Goal: Task Accomplishment & Management: Manage account settings

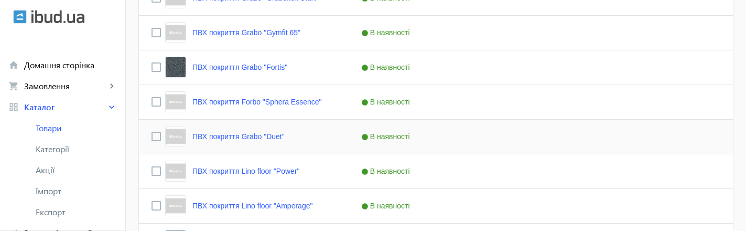
scroll to position [1262, 0]
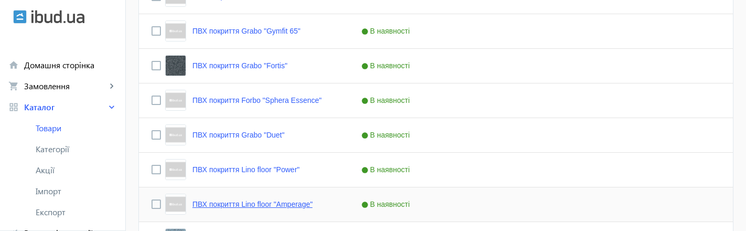
click at [271, 206] on link "ПВХ покриття Lino floor "Amperage"" at bounding box center [252, 204] width 120 height 8
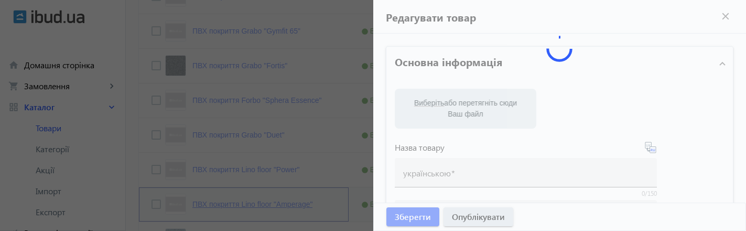
type input "ПВХ покриття Lino floor "Amperage""
type input "ПВХ покрытие Lino floor "Amperage""
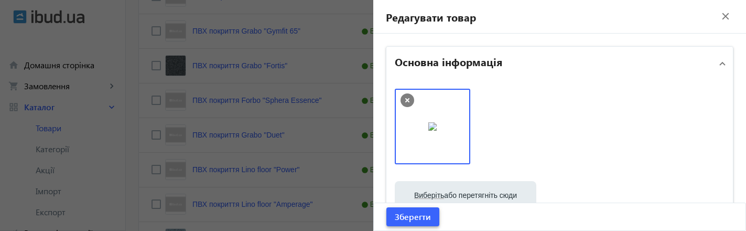
click at [413, 217] on span "Зберегти" at bounding box center [413, 217] width 36 height 12
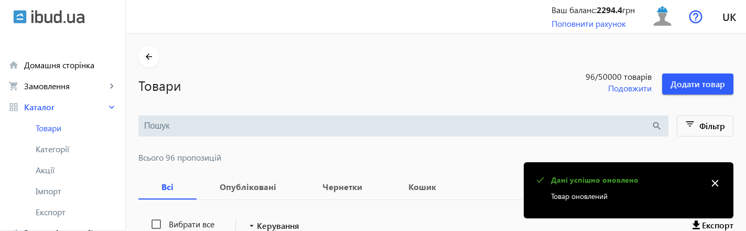
click at [714, 181] on mat-icon "close" at bounding box center [715, 183] width 16 height 16
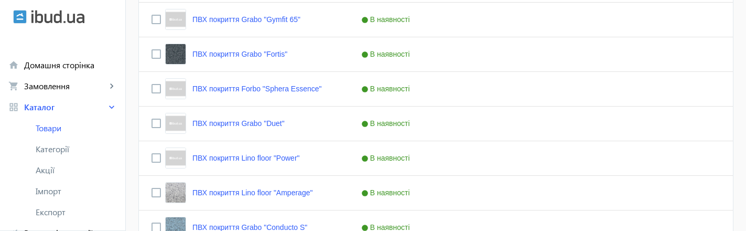
scroll to position [1288, 0]
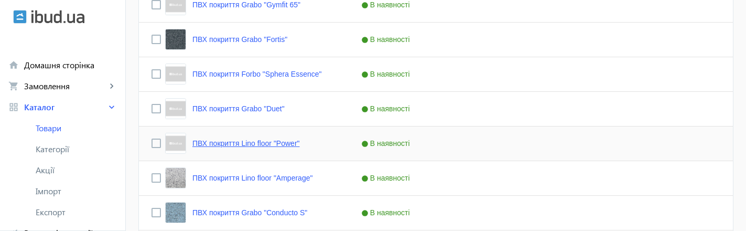
click at [262, 144] on link "ПВХ покриття Lino floor "Power"" at bounding box center [245, 143] width 107 height 8
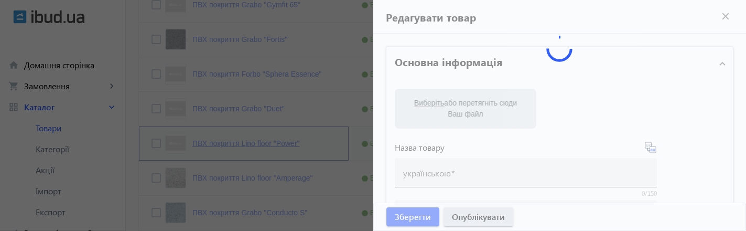
type input "ПВХ покриття Lino floor "Power""
type input "ПВХ покрытие Lino floor "Power""
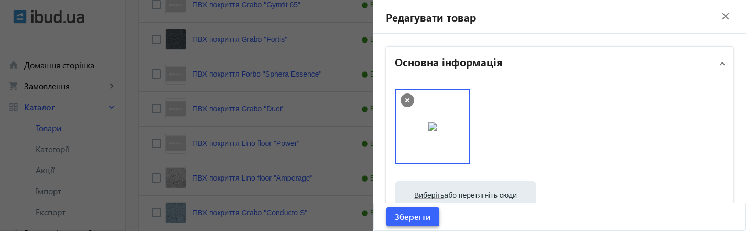
click at [414, 218] on span "Зберегти" at bounding box center [413, 217] width 36 height 12
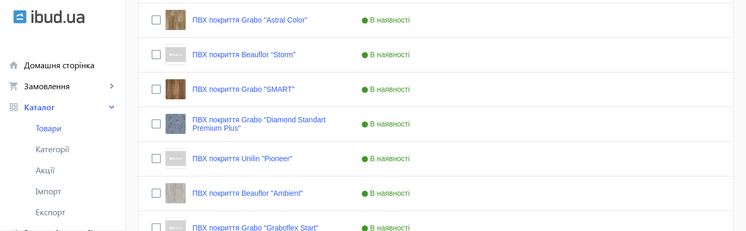
scroll to position [1034, 0]
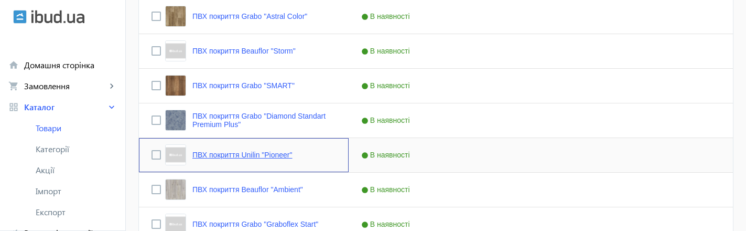
click at [281, 154] on link "ПВХ покриття Unilin "Pioneer"" at bounding box center [242, 154] width 100 height 8
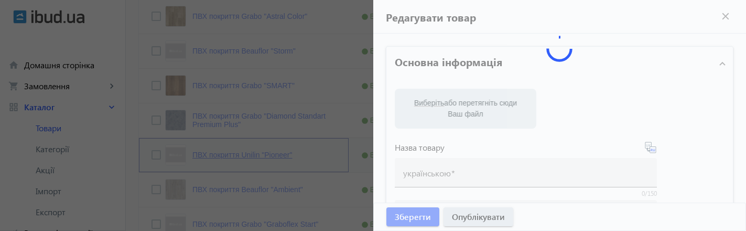
type input "ПВХ покриття Unilin "Pioneer""
type input "ПВХ покрытие Unilin "Pioneer""
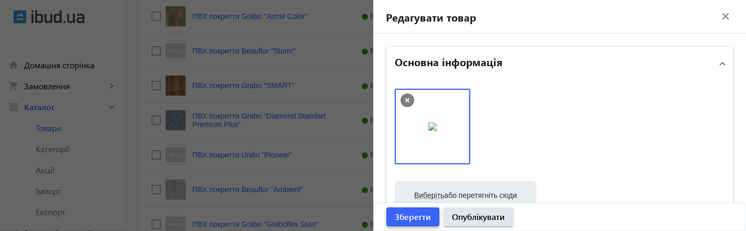
click at [424, 213] on span "Зберегти" at bounding box center [413, 217] width 36 height 12
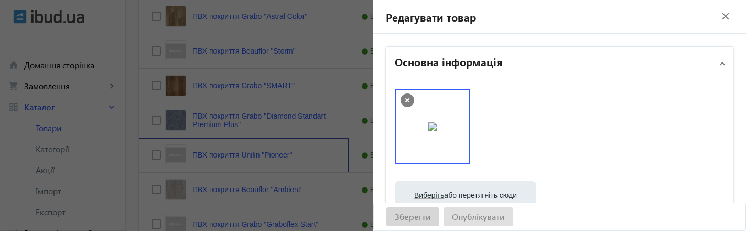
scroll to position [0, 0]
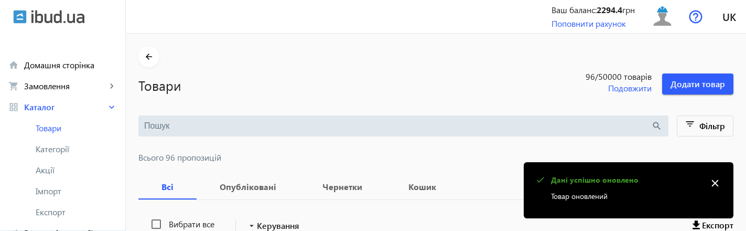
click at [715, 183] on mat-icon "close" at bounding box center [715, 183] width 16 height 16
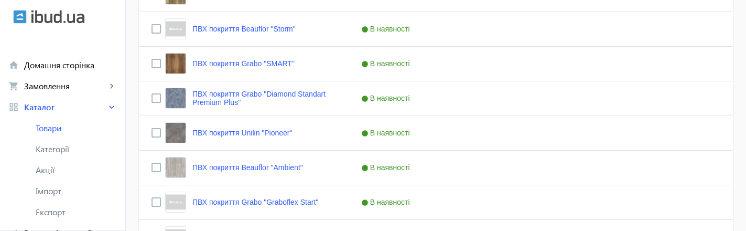
scroll to position [1031, 0]
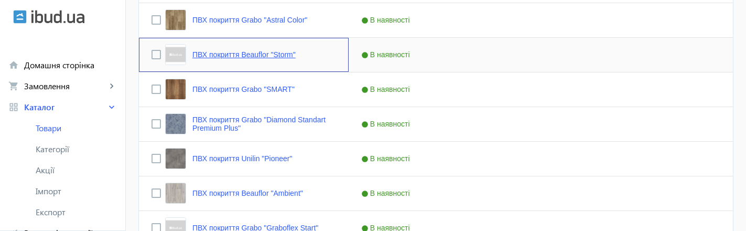
click at [220, 54] on link "ПВХ покриття Beauflor "Storm"" at bounding box center [243, 54] width 103 height 8
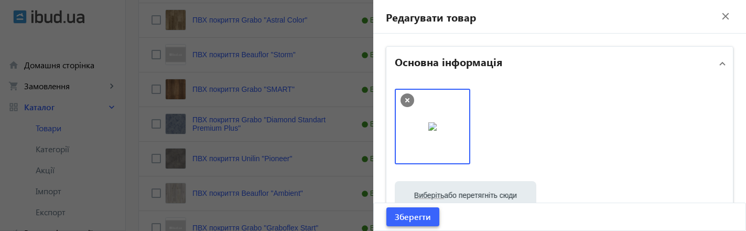
click at [416, 218] on span "Зберегти" at bounding box center [413, 217] width 36 height 12
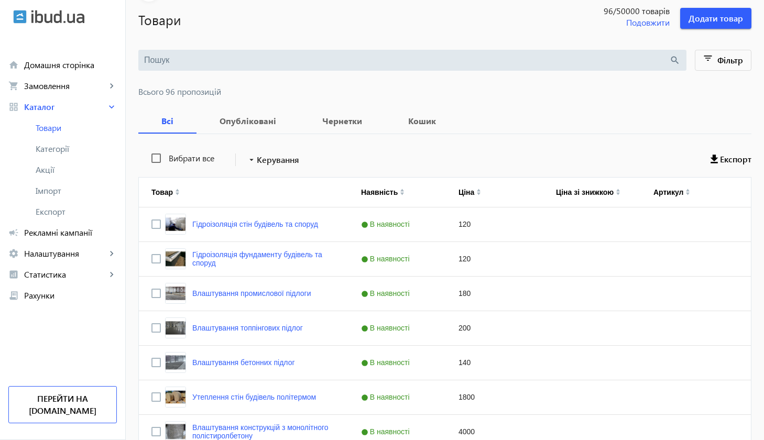
scroll to position [0, 0]
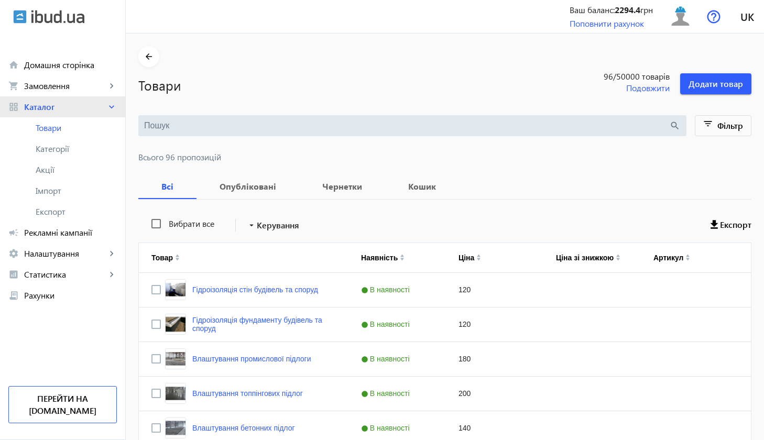
click at [95, 100] on link "grid_view Каталог keyboard_arrow_right" at bounding box center [62, 106] width 125 height 21
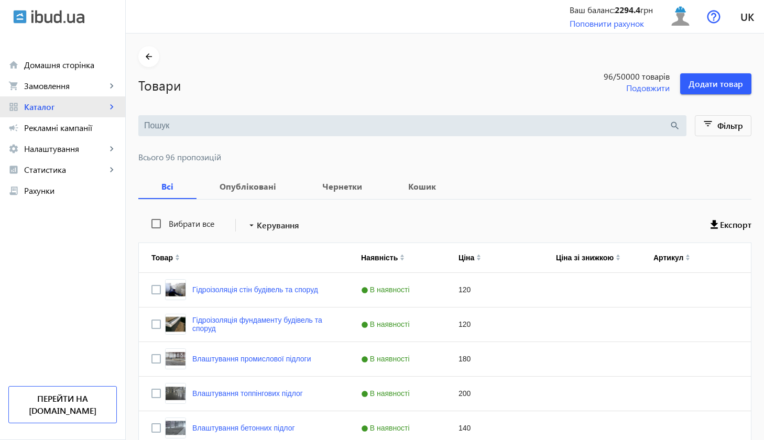
click at [95, 100] on link "grid_view Каталог keyboard_arrow_right" at bounding box center [62, 106] width 125 height 21
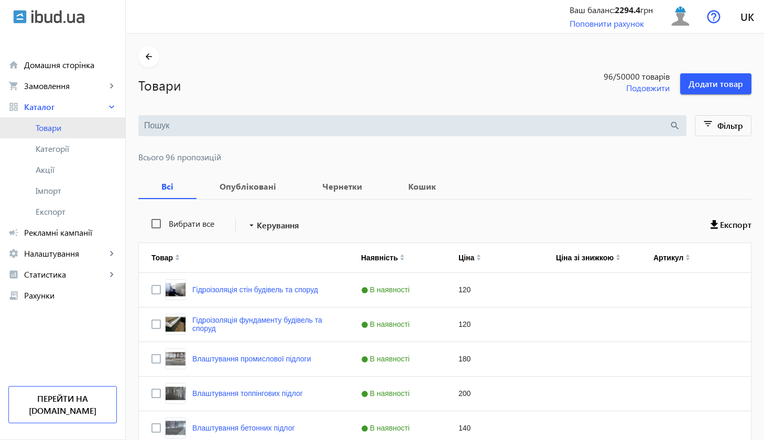
click at [90, 123] on span "Товари" at bounding box center [76, 128] width 81 height 10
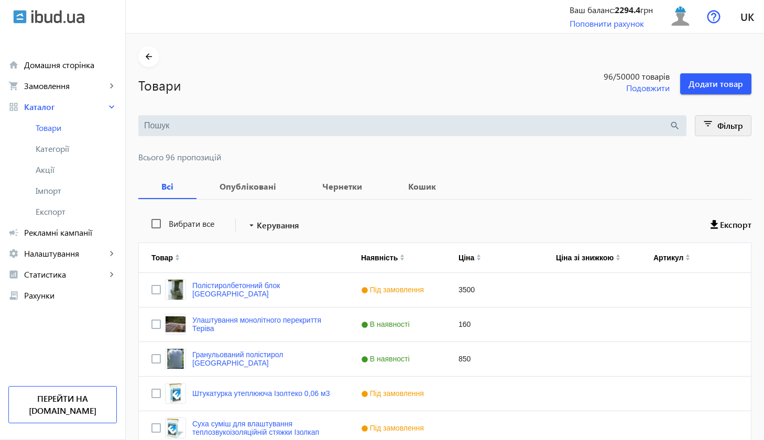
click at [729, 126] on span "Фільтр" at bounding box center [730, 125] width 26 height 11
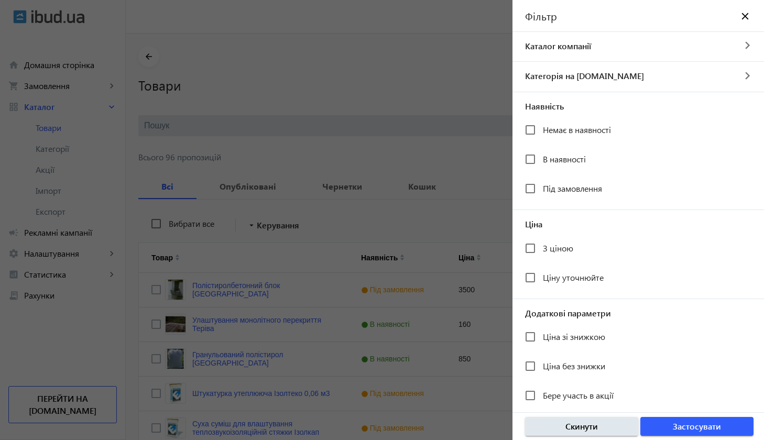
checkbox input "true"
click at [659, 426] on span "button" at bounding box center [696, 426] width 113 height 25
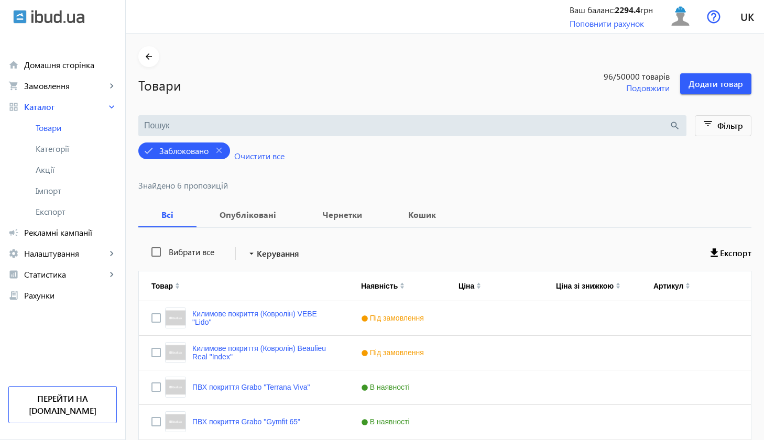
scroll to position [124, 0]
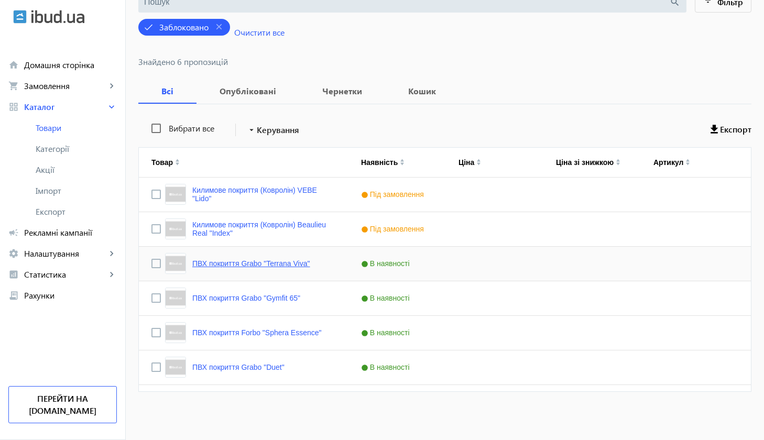
click at [302, 264] on link "ПВХ покриття Grabo "Terrana Viva"" at bounding box center [251, 263] width 118 height 8
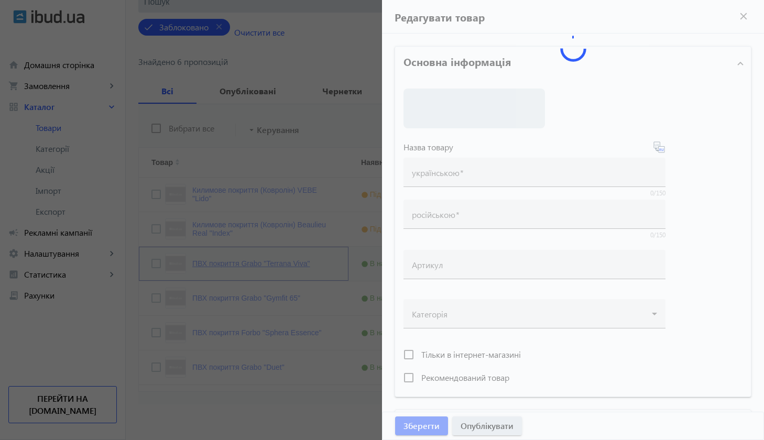
type input "ПВХ покриття Grabo "Terrana Viva""
type input "ПВХ покрытие (Ковролин) Grabo "Terrana Viva""
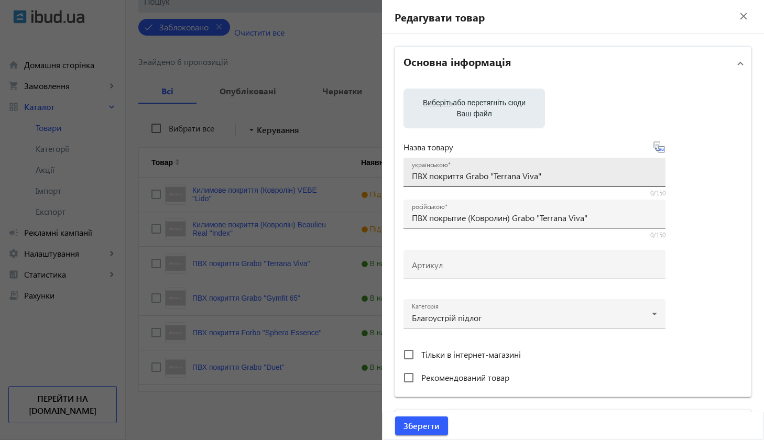
drag, startPoint x: 407, startPoint y: 177, endPoint x: 449, endPoint y: 176, distance: 42.5
click at [449, 176] on div "українською ПВХ покриття Grabo "Terrana Viva"" at bounding box center [534, 172] width 262 height 29
drag, startPoint x: 551, startPoint y: 176, endPoint x: 401, endPoint y: 174, distance: 149.9
click at [403, 174] on div "українською ПВХ покриття Grabo "Terrana Viva"" at bounding box center [534, 172] width 262 height 29
click at [448, 174] on input "ПВХ покриття Grabo "Terrana Viva"" at bounding box center [534, 175] width 245 height 11
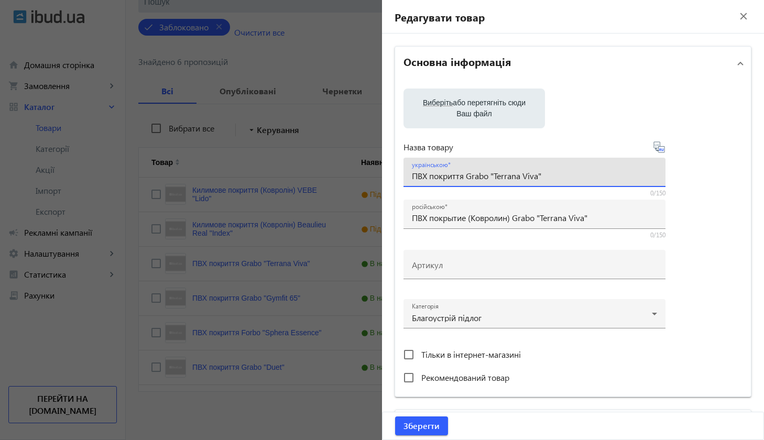
drag, startPoint x: 542, startPoint y: 176, endPoint x: 393, endPoint y: 176, distance: 148.3
click at [395, 176] on div "Виберіть або перетягніть сюди Ваш файл Назва товару українською ПВХ покриття Gr…" at bounding box center [573, 238] width 356 height 316
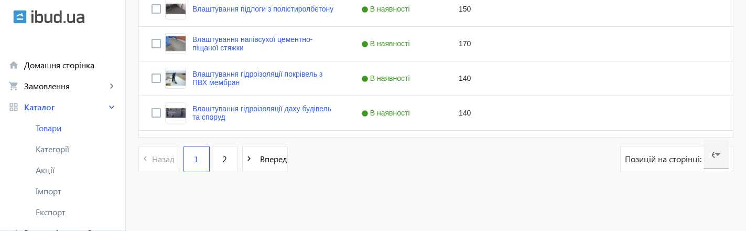
scroll to position [2217, 0]
click at [222, 150] on link "2" at bounding box center [225, 159] width 26 height 26
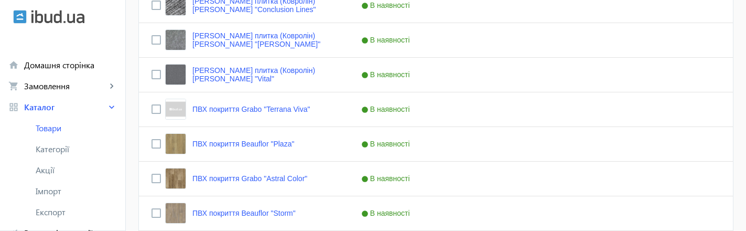
scroll to position [899, 0]
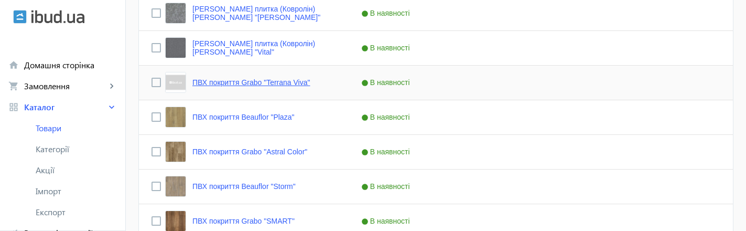
click at [227, 82] on link "ПВХ покриття Grabo "Terrana Viva"" at bounding box center [251, 82] width 118 height 8
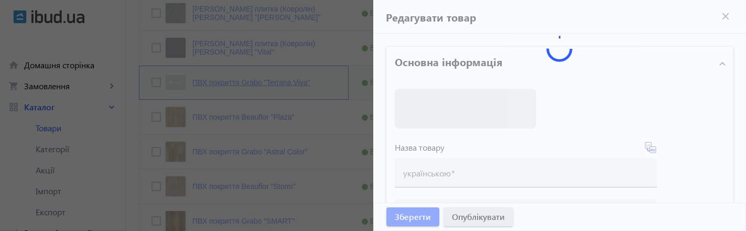
type input "ПВХ покриття Grabo "Terrana Viva""
type input "ПВХ покрытие (Ковролин) Grabo "Terrana Viva""
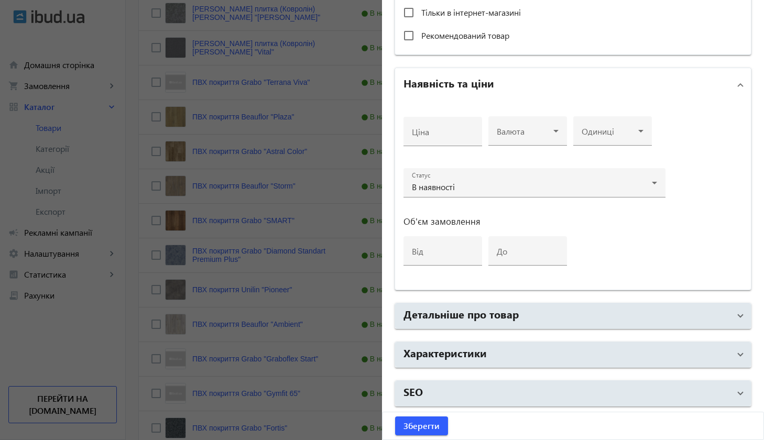
scroll to position [0, 0]
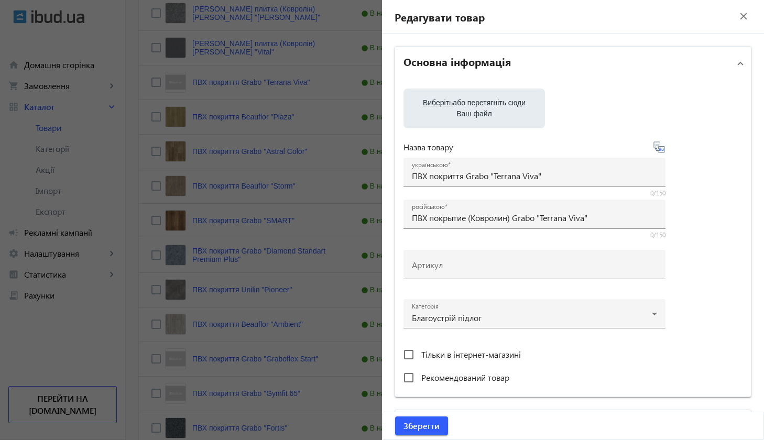
click at [739, 15] on mat-icon "close" at bounding box center [744, 16] width 16 height 16
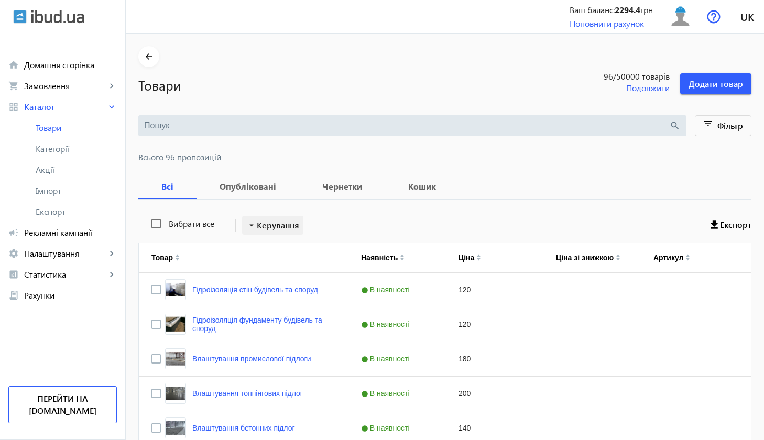
click at [293, 222] on span "Керування" at bounding box center [278, 225] width 42 height 13
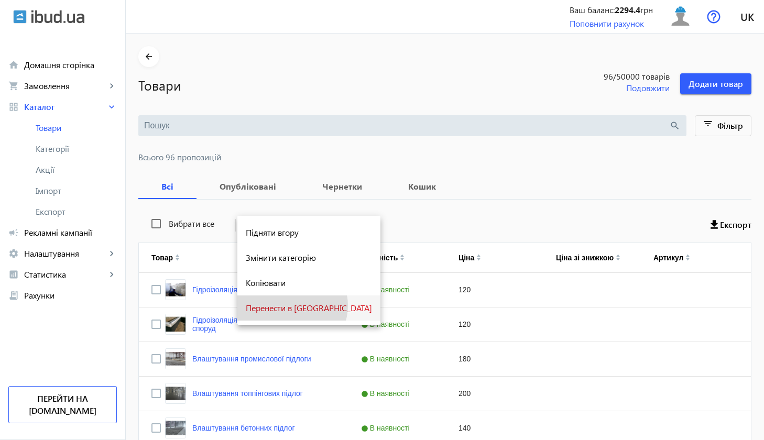
click at [291, 230] on span "Перенести в кошик" at bounding box center [309, 308] width 126 height 8
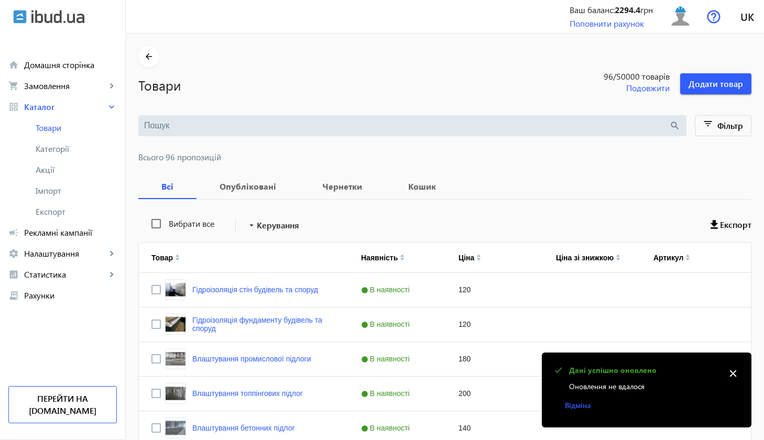
click at [734, 230] on mat-icon "close" at bounding box center [733, 374] width 16 height 16
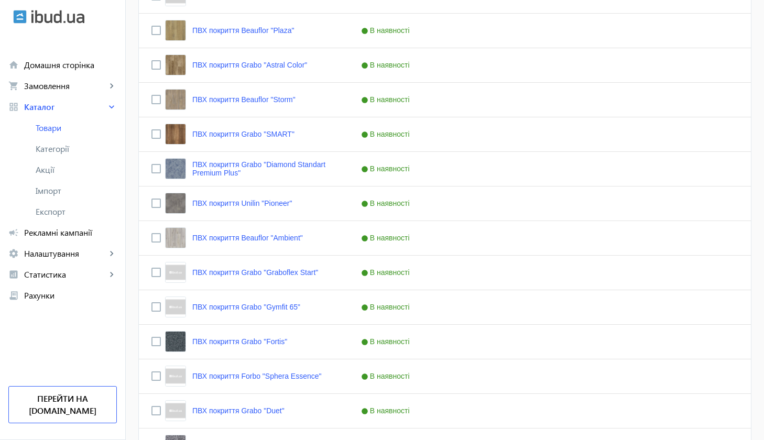
scroll to position [780, 0]
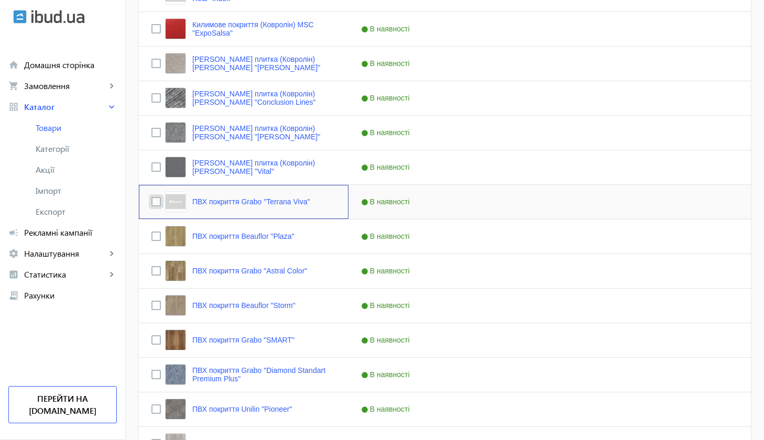
click at [151, 202] on input "Press Space to toggle row selection (unchecked)" at bounding box center [155, 201] width 9 height 9
checkbox input "true"
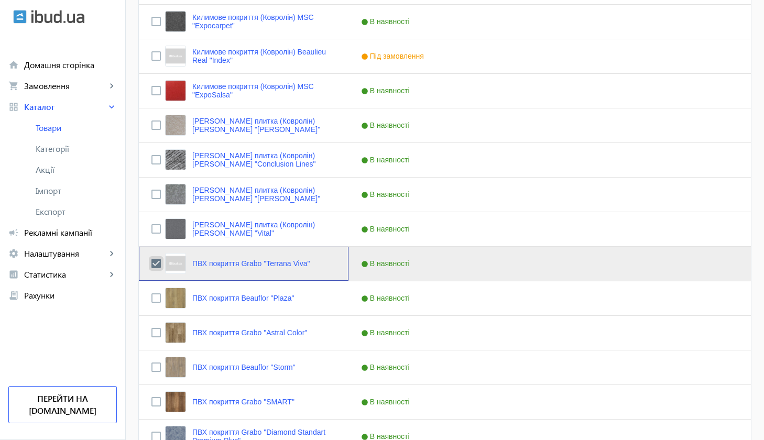
scroll to position [0, 0]
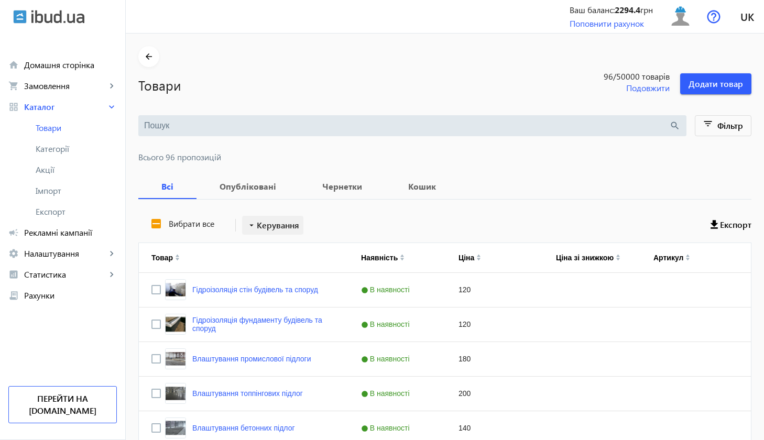
click at [279, 225] on span "Керування" at bounding box center [278, 225] width 42 height 13
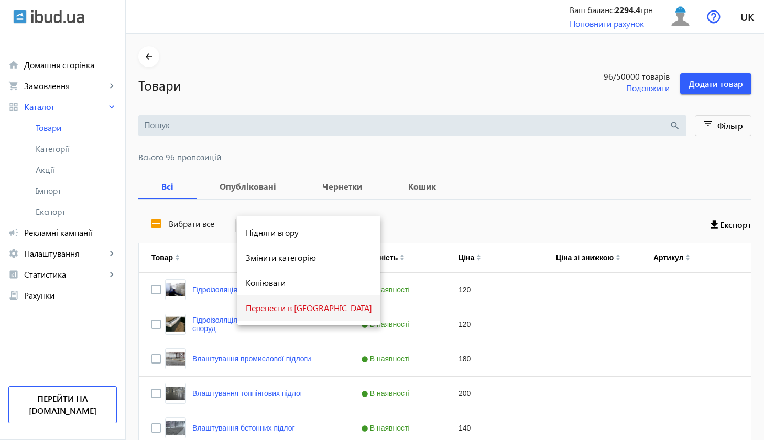
click at [285, 230] on span "Перенести в кошик" at bounding box center [309, 308] width 126 height 8
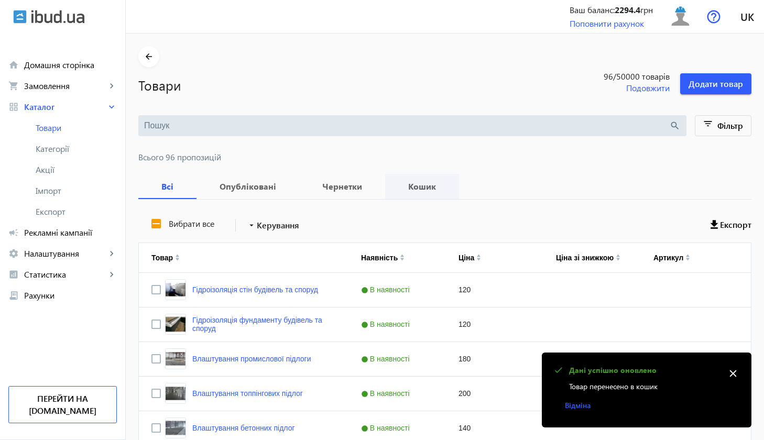
click at [410, 182] on b "Кошик" at bounding box center [422, 186] width 49 height 8
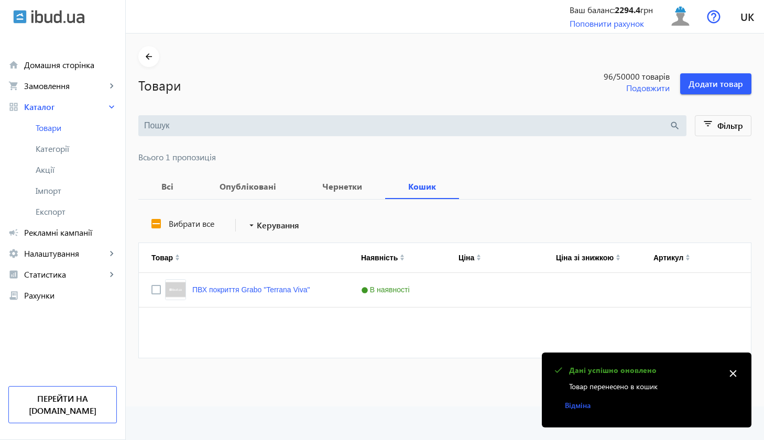
click at [730, 230] on mat-icon "close" at bounding box center [733, 374] width 16 height 16
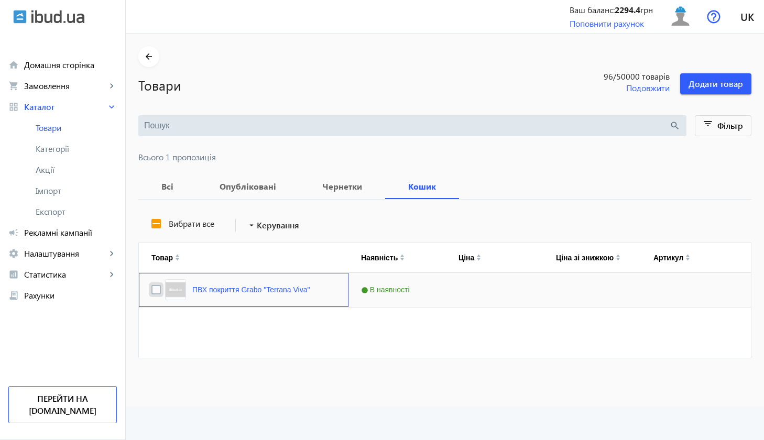
click at [151, 230] on input "Press Space to toggle row selection (unchecked)" at bounding box center [155, 289] width 9 height 9
checkbox input "true"
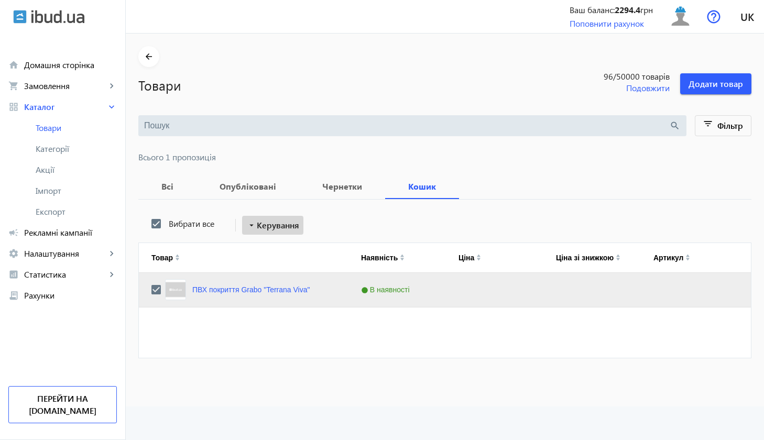
click at [271, 229] on span "Керування" at bounding box center [278, 225] width 42 height 13
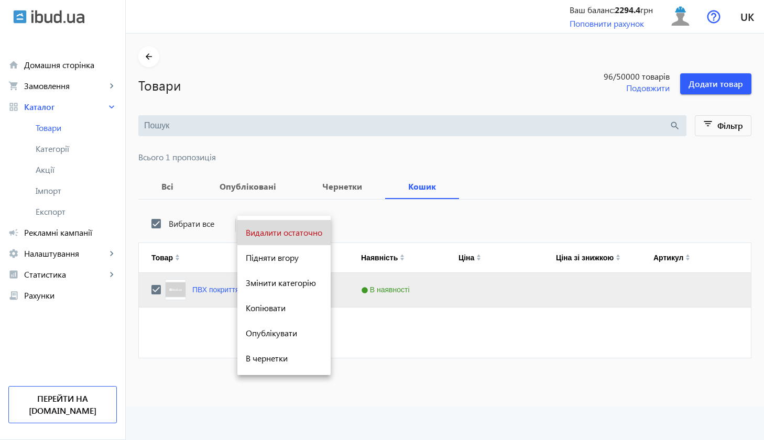
click at [275, 230] on span "Видалити остаточно" at bounding box center [284, 232] width 76 height 8
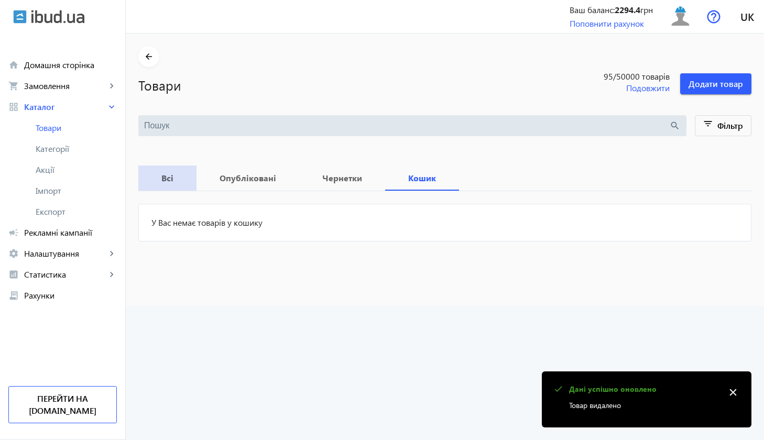
click at [166, 176] on b "Всі" at bounding box center [167, 178] width 33 height 8
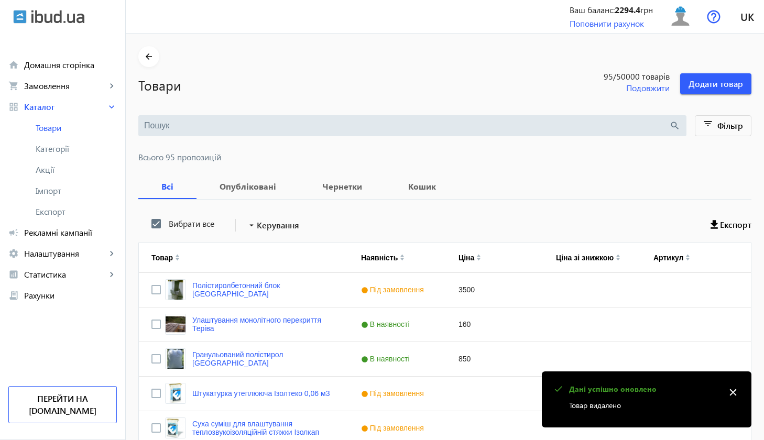
click at [735, 230] on mat-icon "close" at bounding box center [733, 393] width 16 height 16
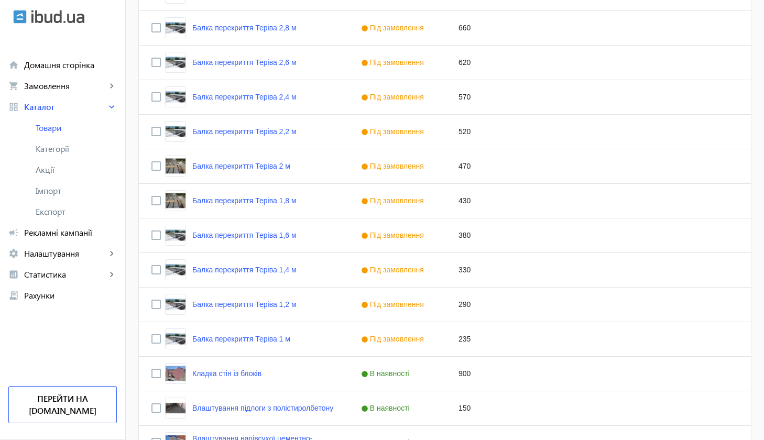
scroll to position [2008, 0]
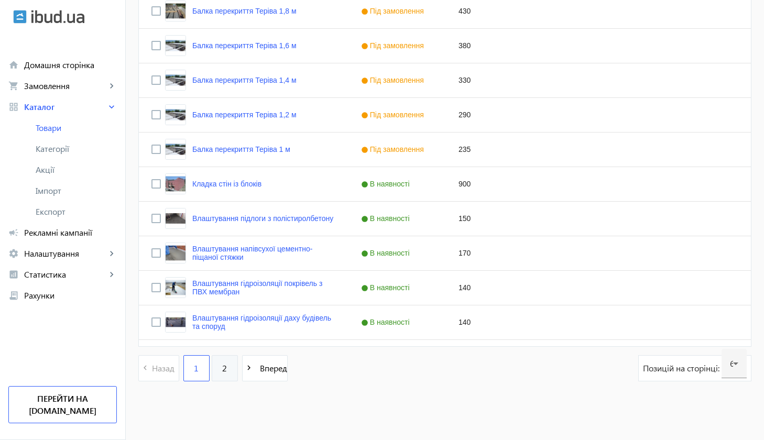
click at [227, 230] on link "2" at bounding box center [225, 368] width 26 height 26
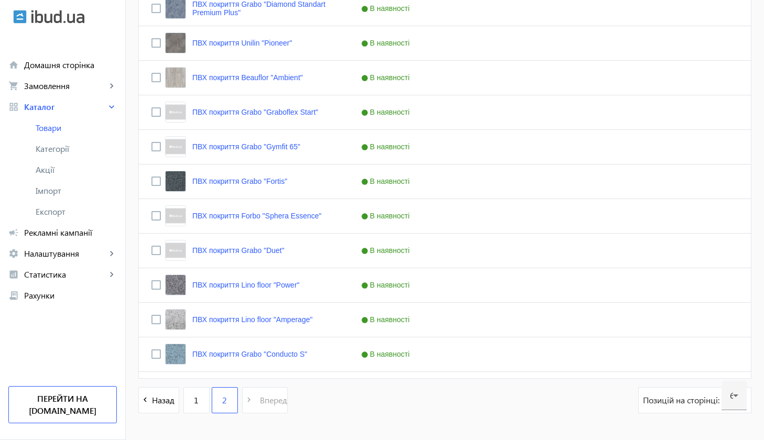
scroll to position [1143, 0]
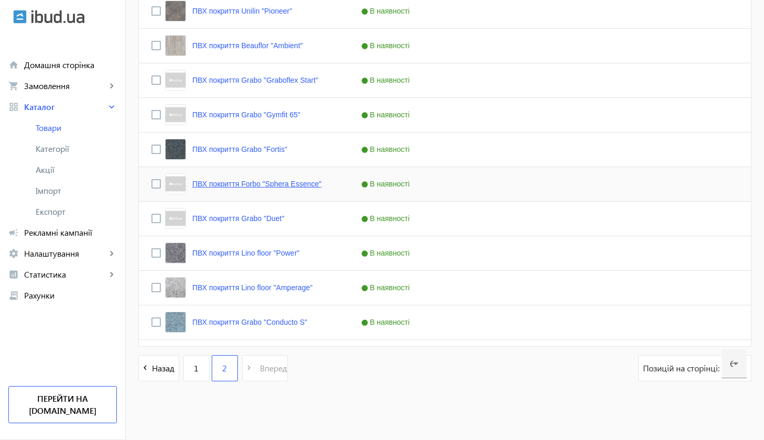
click at [271, 187] on link "ПВХ покриття Forbo "Sphera Essence"" at bounding box center [256, 184] width 129 height 8
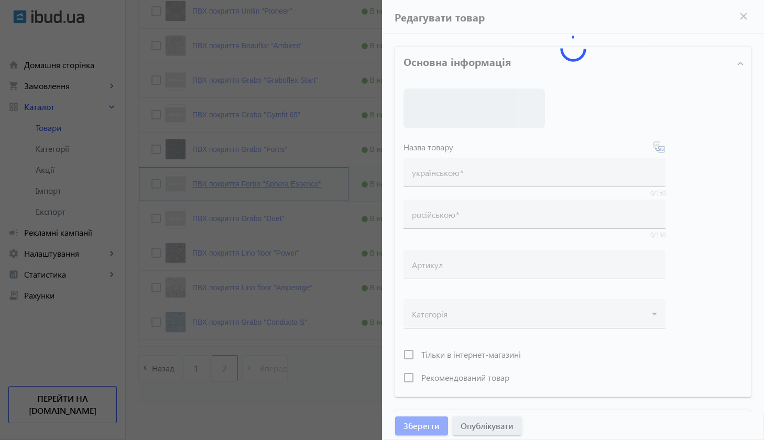
type input "ПВХ покриття Forbo "Sphera Essence""
type input "ПВХ покрытие Forbo "Sphera Essence""
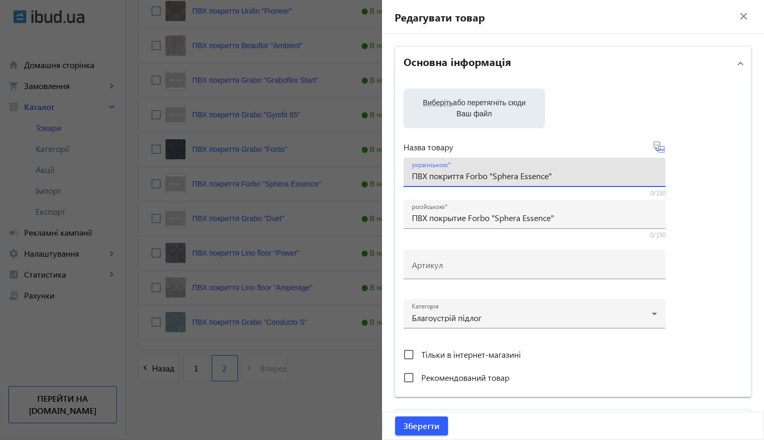
drag, startPoint x: 570, startPoint y: 172, endPoint x: 406, endPoint y: 176, distance: 164.5
click at [406, 176] on div "українською ПВХ покриття Forbo "Sphera Essence"" at bounding box center [534, 172] width 262 height 29
click at [736, 14] on mat-icon "close" at bounding box center [744, 16] width 16 height 16
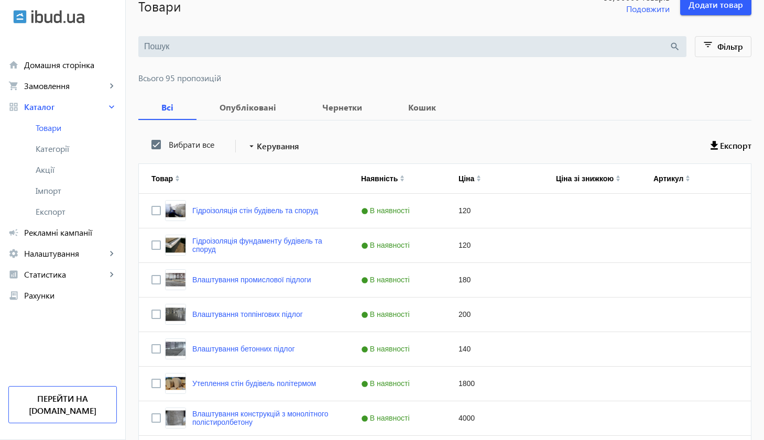
scroll to position [0, 0]
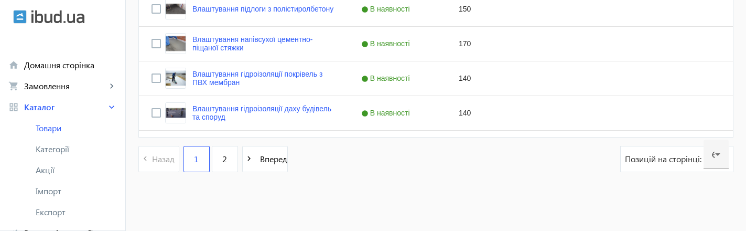
scroll to position [2217, 0]
click at [219, 166] on link "2" at bounding box center [225, 159] width 26 height 26
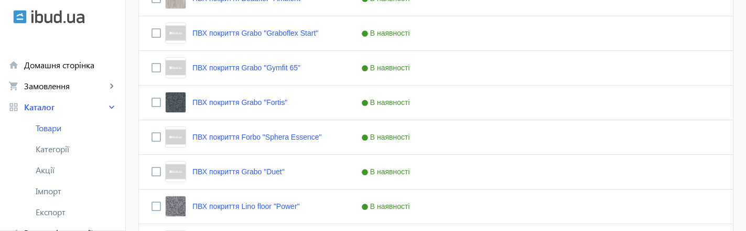
scroll to position [1197, 0]
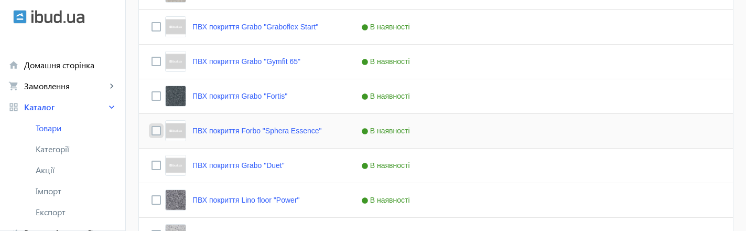
click at [151, 131] on input "Press Space to toggle row selection (unchecked)" at bounding box center [155, 130] width 9 height 9
checkbox input "true"
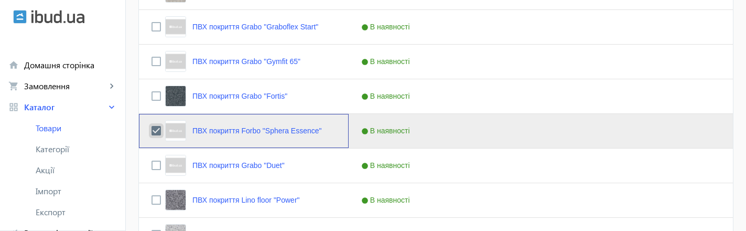
scroll to position [0, 0]
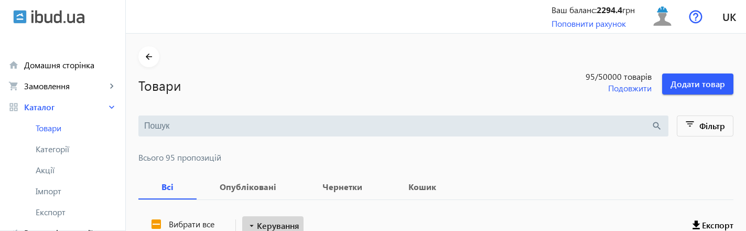
click at [289, 225] on span "Керування" at bounding box center [278, 225] width 42 height 13
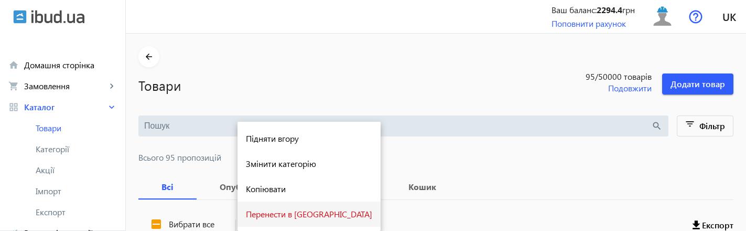
click at [293, 215] on span "Перенести в кошик" at bounding box center [309, 214] width 126 height 8
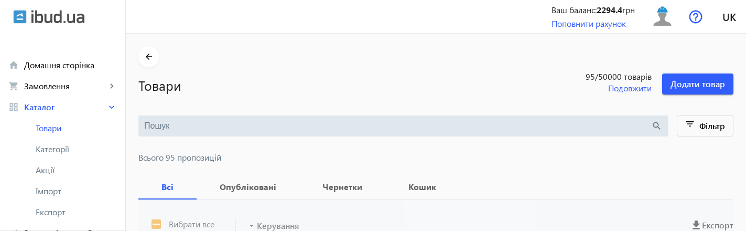
scroll to position [4, 0]
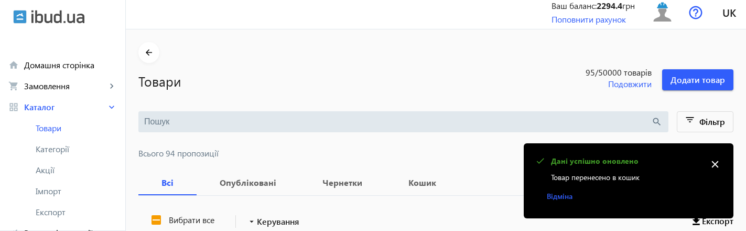
click at [716, 161] on mat-icon "close" at bounding box center [715, 164] width 16 height 16
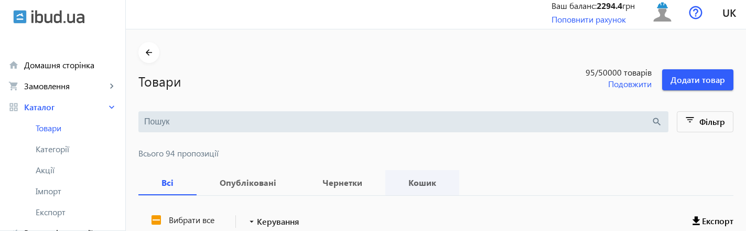
click at [417, 183] on b "Кошик" at bounding box center [422, 182] width 49 height 8
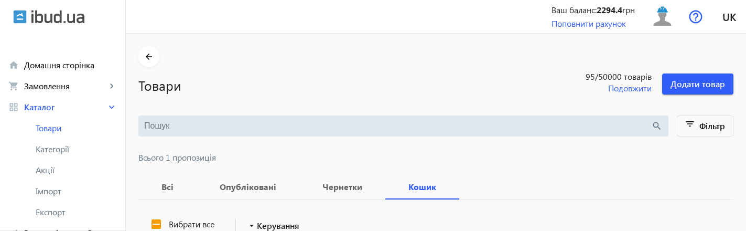
scroll to position [176, 0]
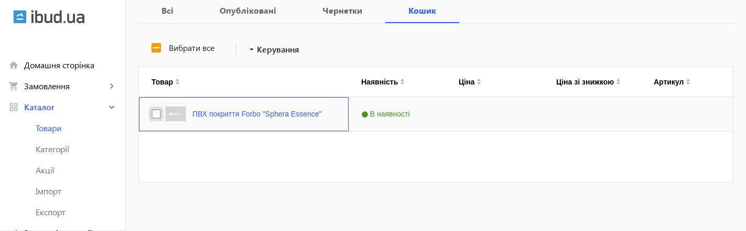
click at [151, 114] on input "Press Space to toggle row selection (unchecked)" at bounding box center [155, 113] width 9 height 9
checkbox input "true"
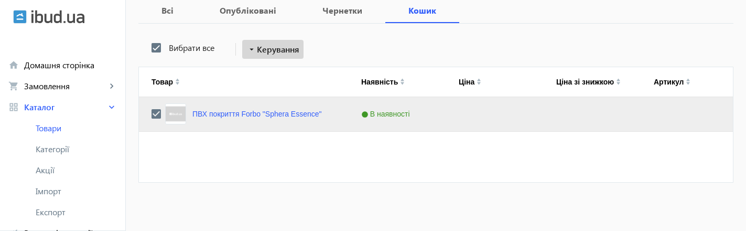
click at [264, 47] on span "Керування" at bounding box center [278, 49] width 42 height 13
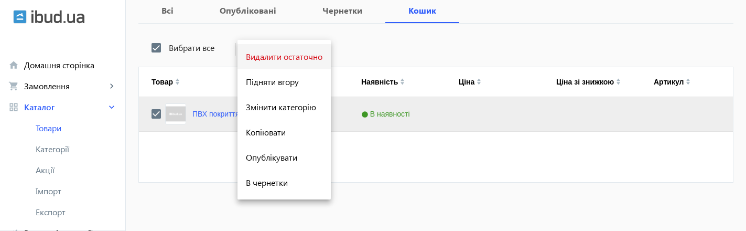
click at [265, 58] on span "Видалити остаточно" at bounding box center [284, 56] width 76 height 8
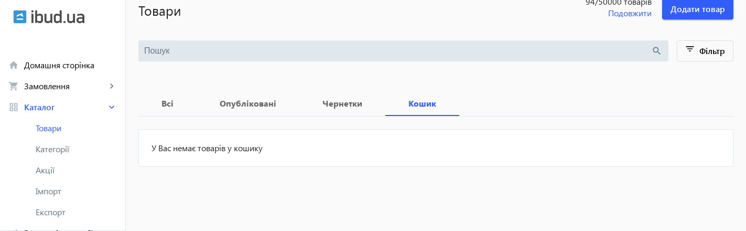
scroll to position [75, 0]
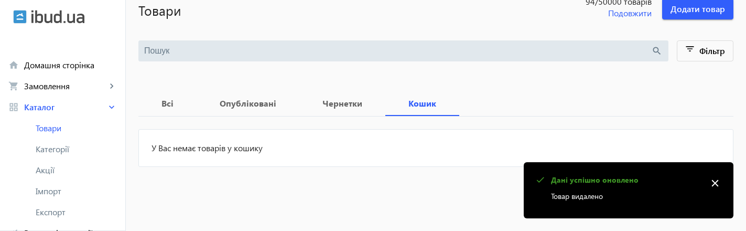
click at [716, 184] on mat-icon "close" at bounding box center [715, 183] width 16 height 16
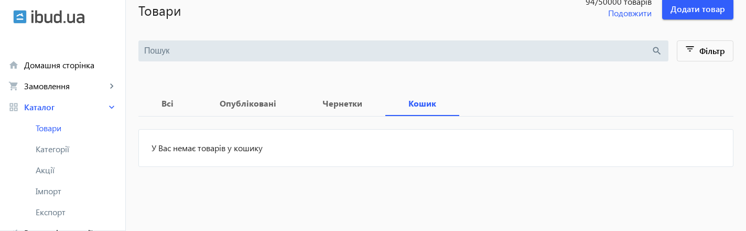
scroll to position [0, 0]
